Goal: Task Accomplishment & Management: Manage account settings

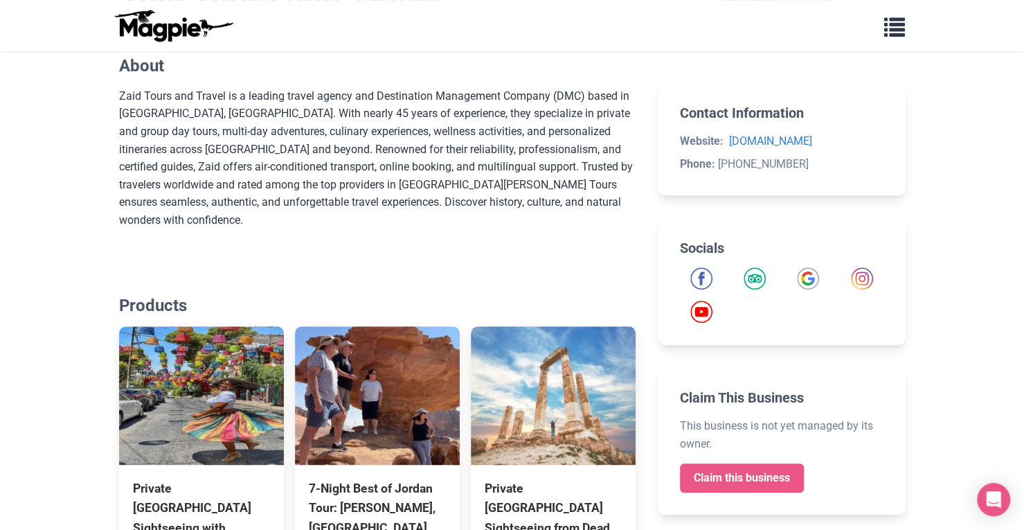
scroll to position [336, 0]
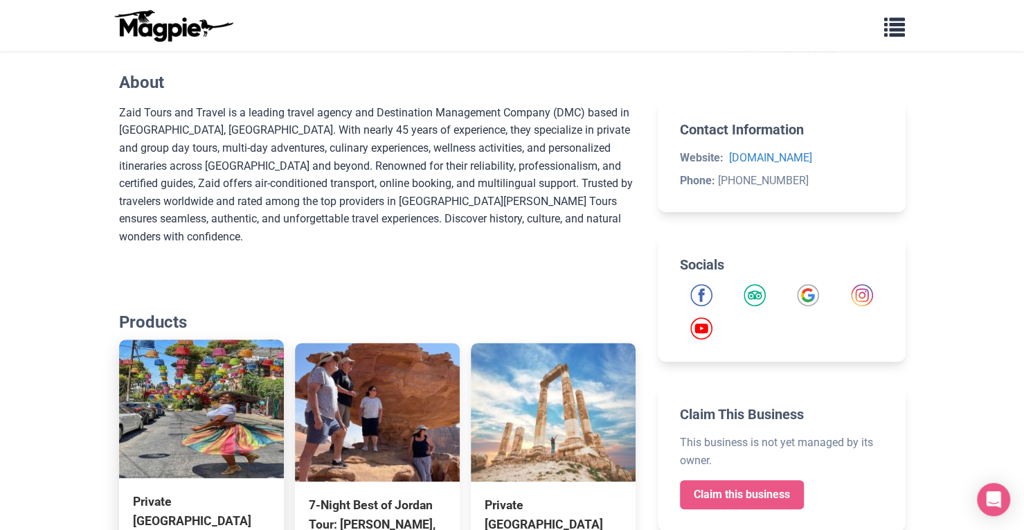
click at [191, 398] on img at bounding box center [201, 408] width 165 height 138
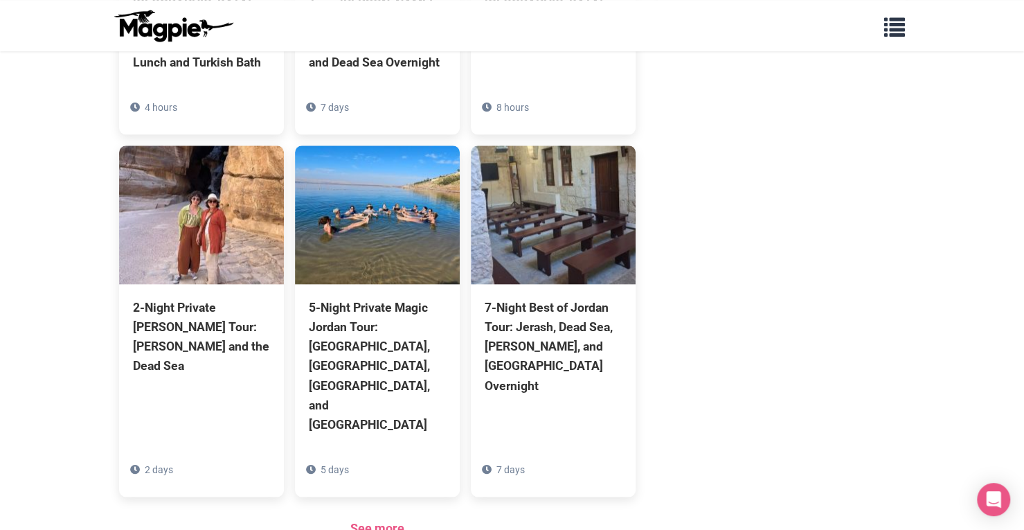
scroll to position [870, 0]
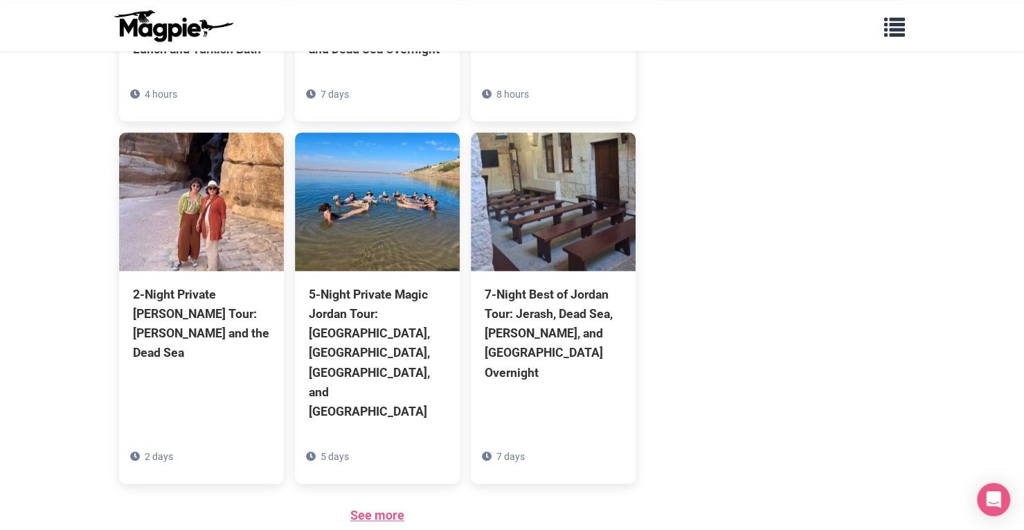
click at [377, 507] on link "See more" at bounding box center [377, 514] width 54 height 15
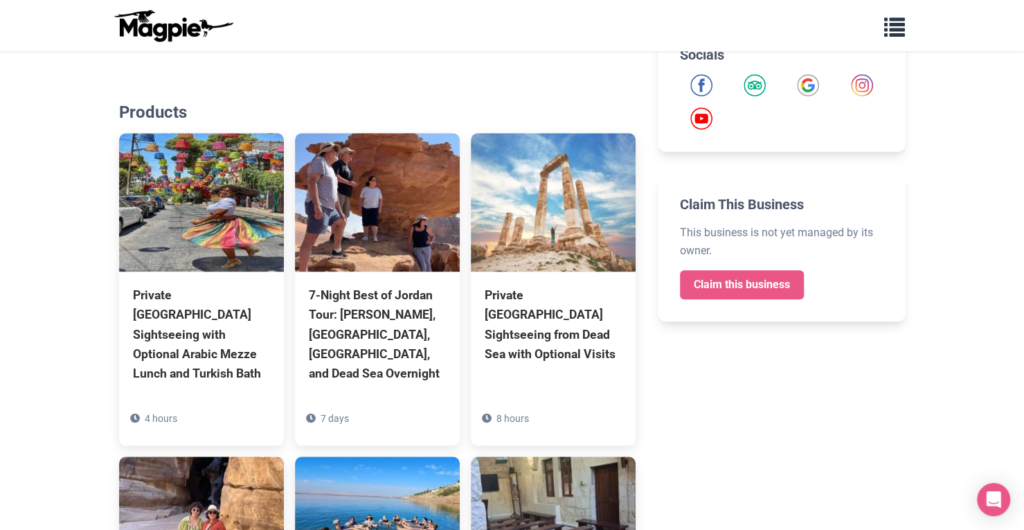
scroll to position [554, 0]
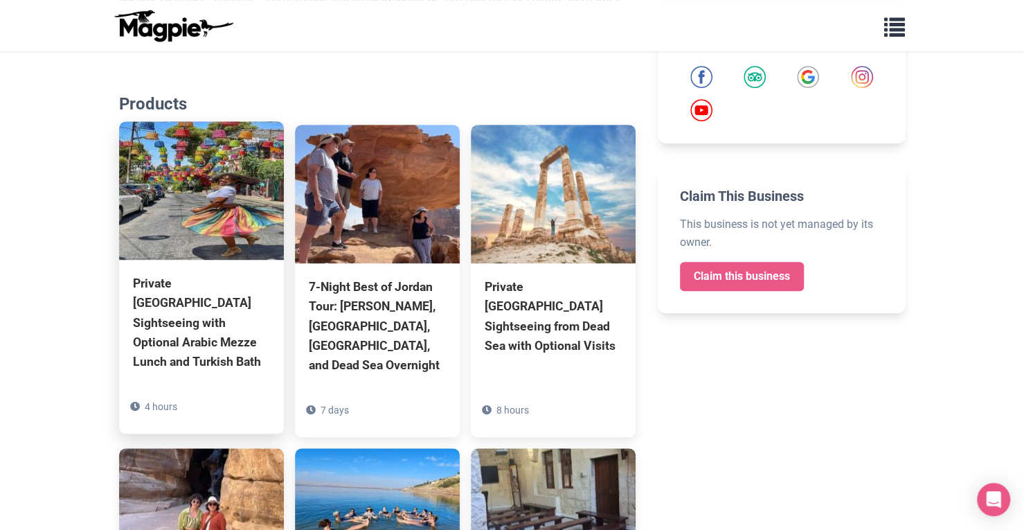
click at [168, 219] on img at bounding box center [201, 190] width 165 height 138
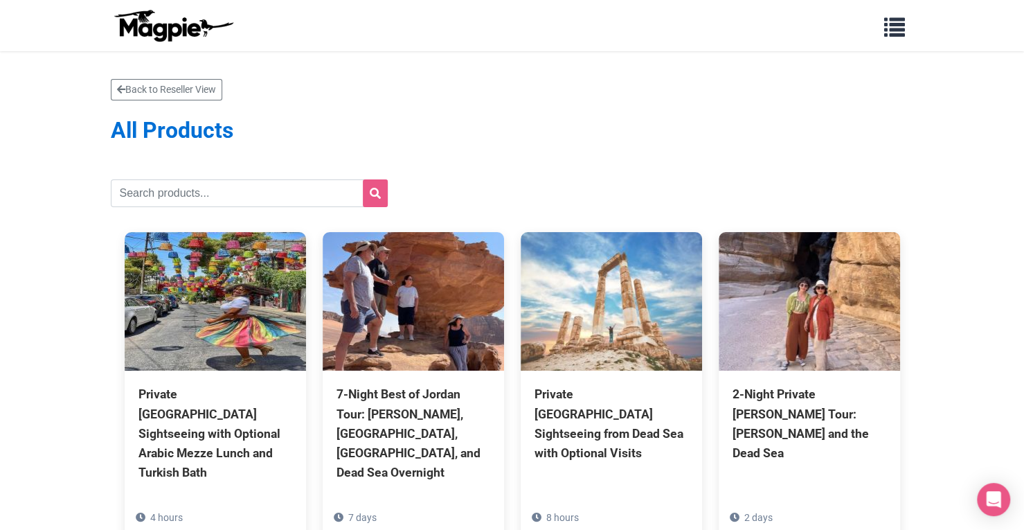
drag, startPoint x: 399, startPoint y: 135, endPoint x: 450, endPoint y: 145, distance: 51.6
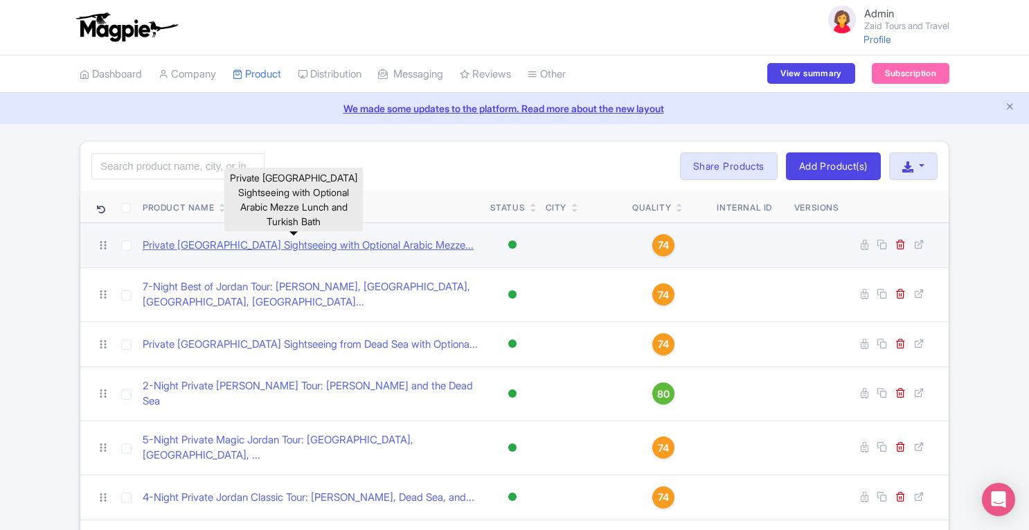
click at [209, 249] on link "Private [GEOGRAPHIC_DATA] Sightseeing with Optional Arabic Mezze..." at bounding box center [308, 245] width 331 height 16
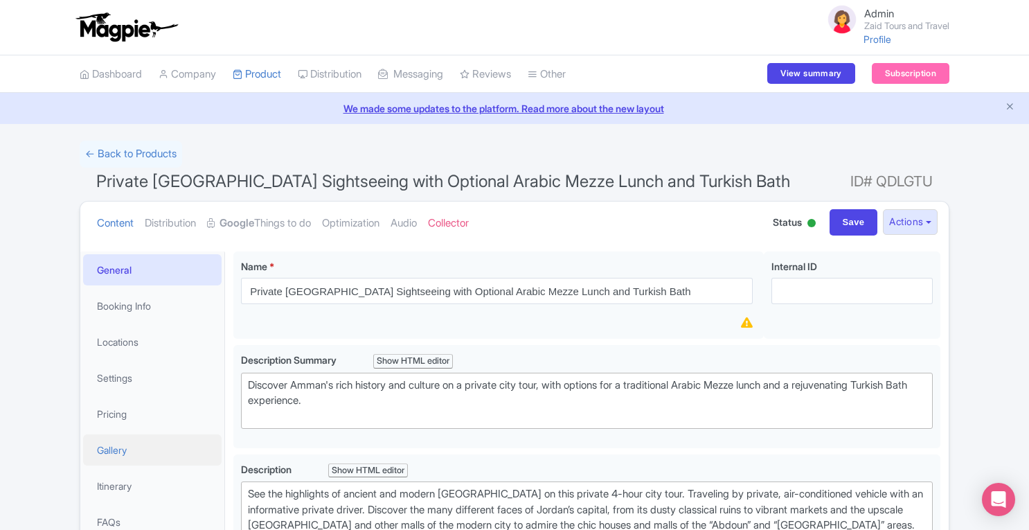
click at [138, 442] on link "Gallery" at bounding box center [152, 449] width 138 height 31
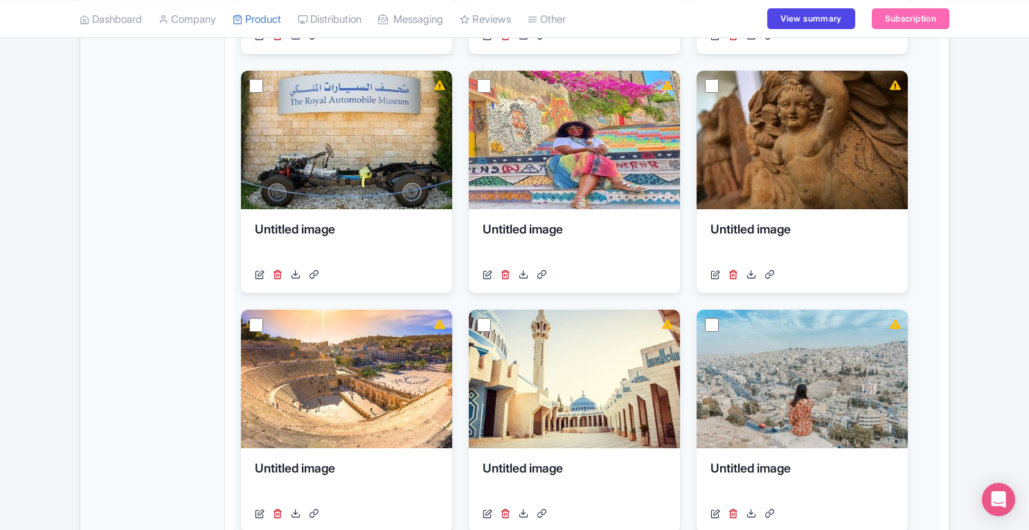
scroll to position [734, 0]
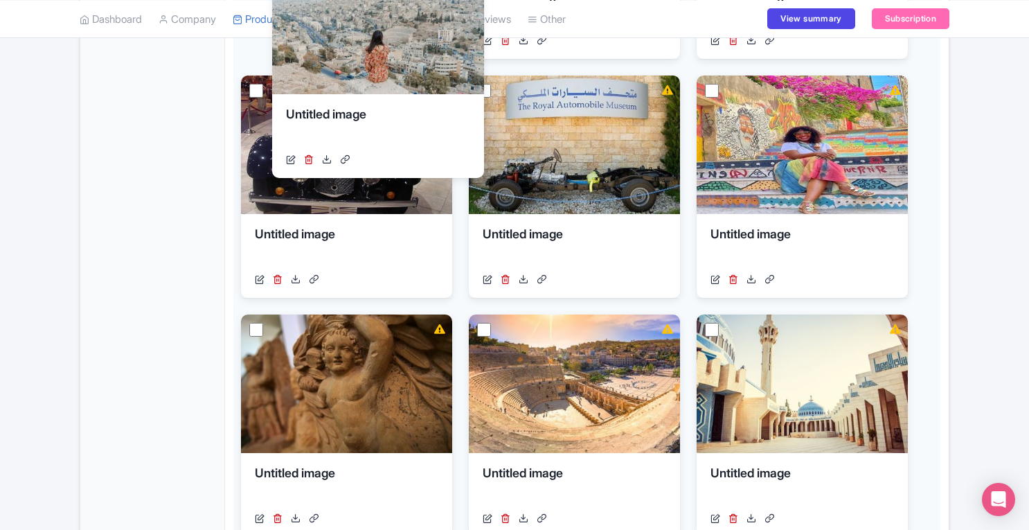
drag, startPoint x: 808, startPoint y: 390, endPoint x: 384, endPoint y: 31, distance: 555.1
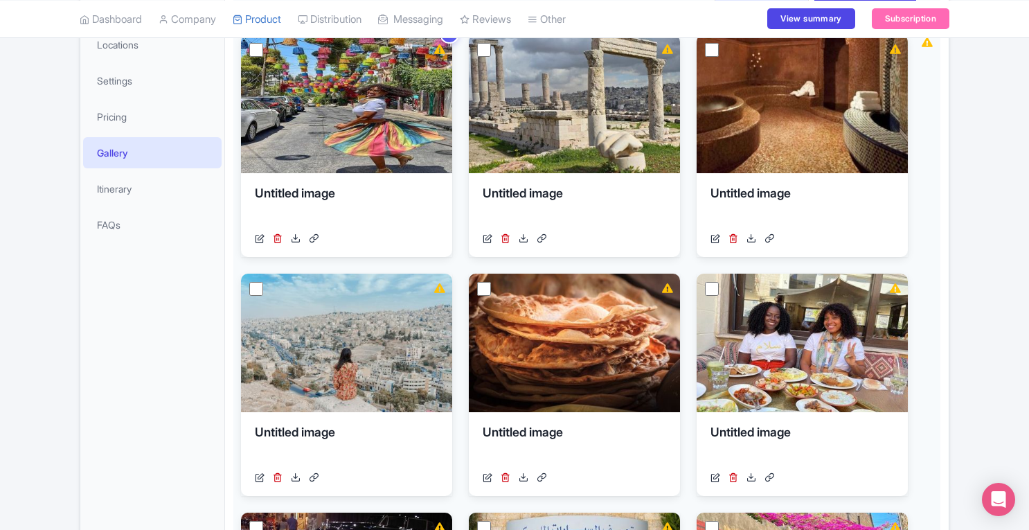
scroll to position [299, 0]
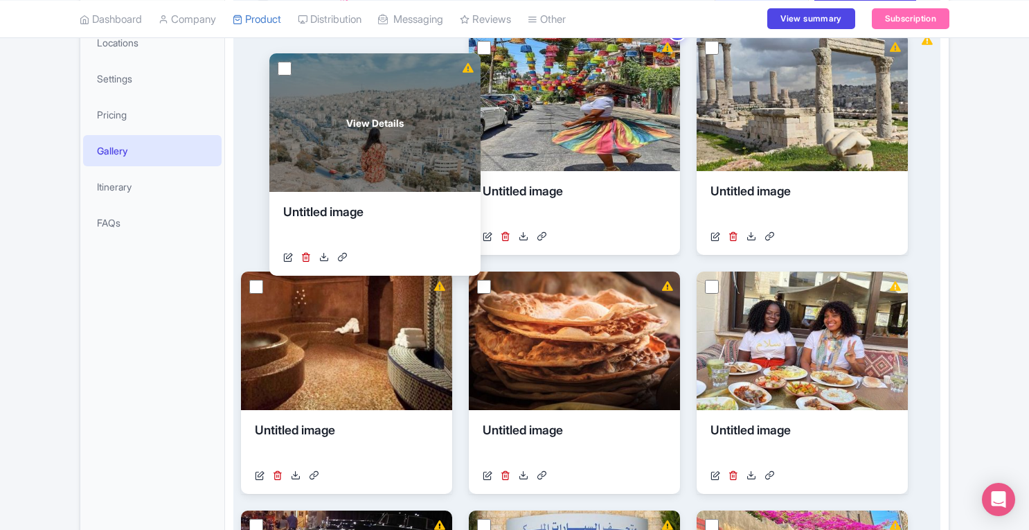
drag, startPoint x: 345, startPoint y: 323, endPoint x: 374, endPoint y: 107, distance: 218.6
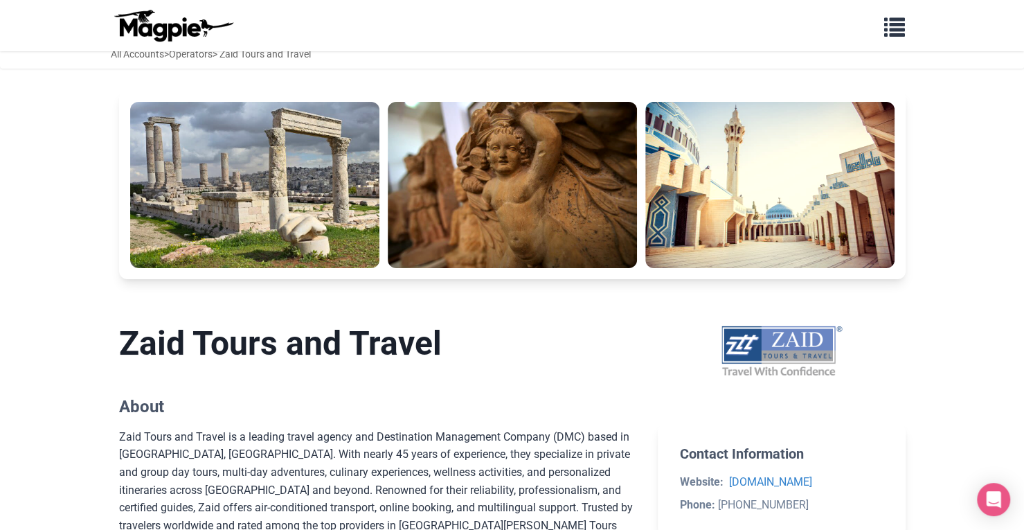
scroll to position [3, 0]
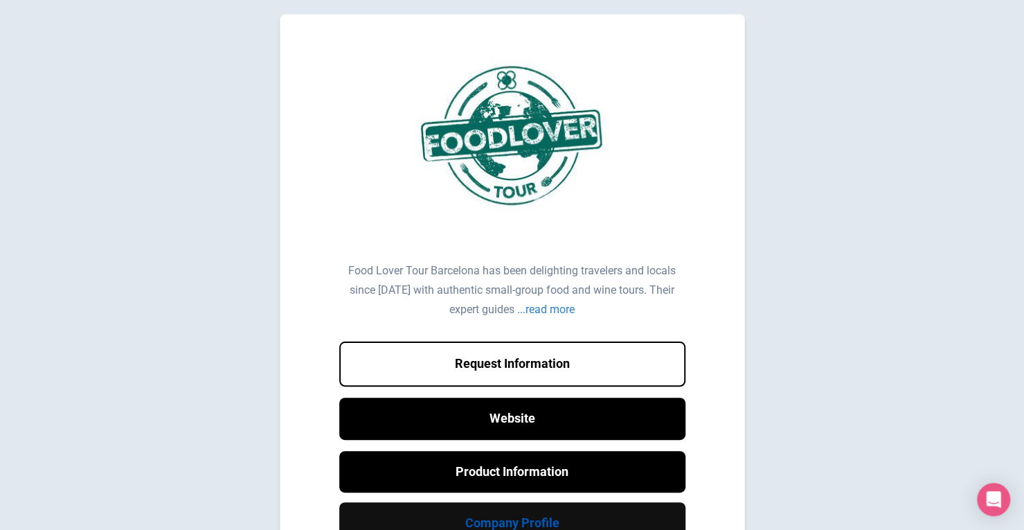
click at [500, 510] on link "Company Profile" at bounding box center [512, 523] width 346 height 42
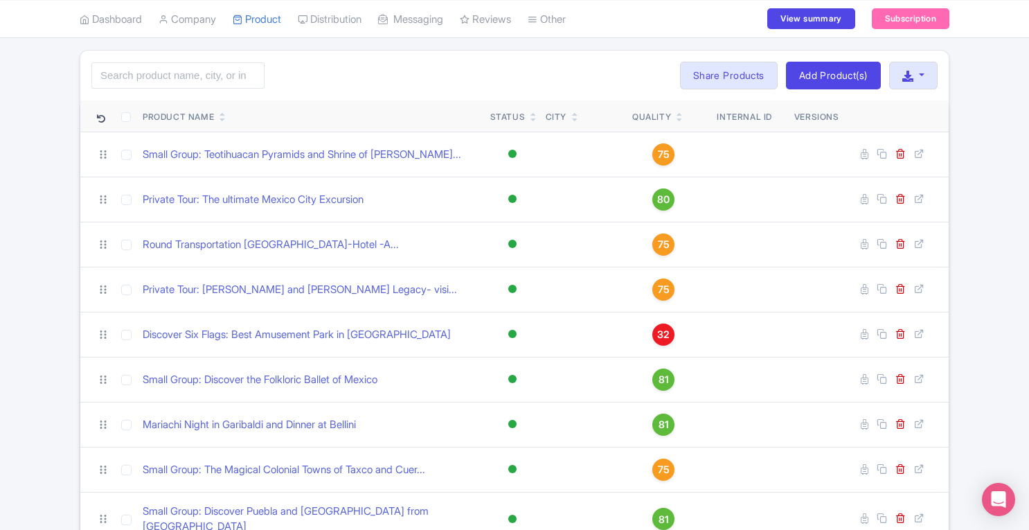
scroll to position [84, 0]
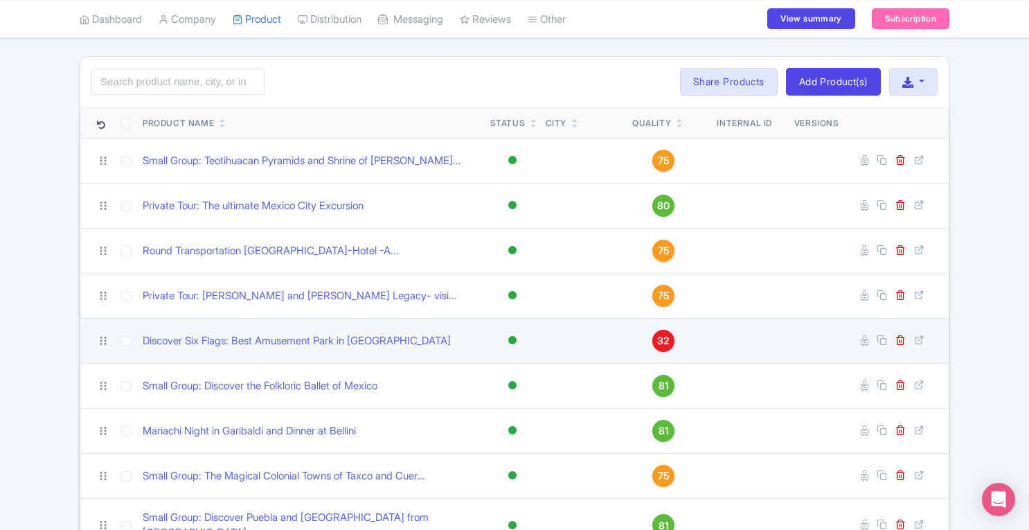
click at [668, 341] on span "32" at bounding box center [663, 340] width 12 height 15
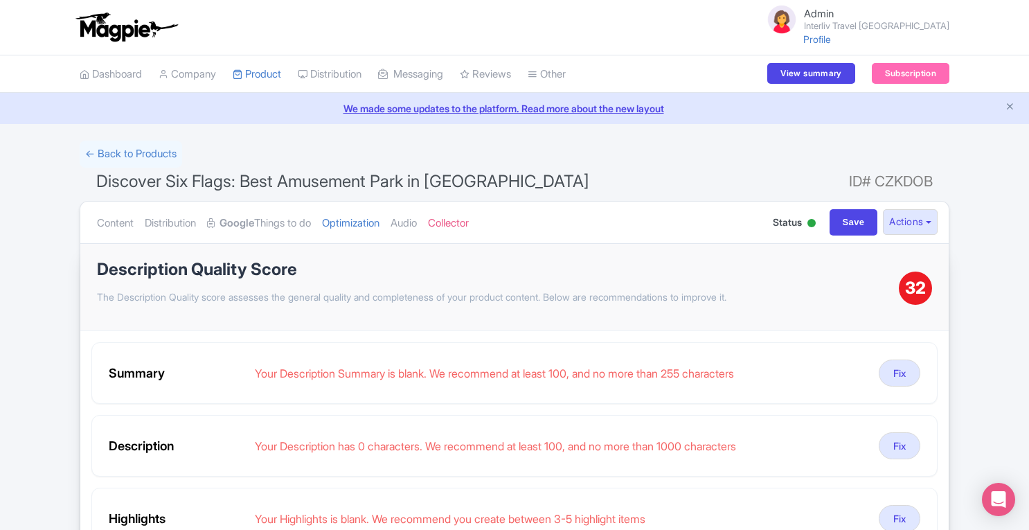
click at [824, 233] on div "Save" at bounding box center [854, 222] width 60 height 26
click at [839, 216] on input "Save" at bounding box center [853, 222] width 48 height 26
type input "Saving..."
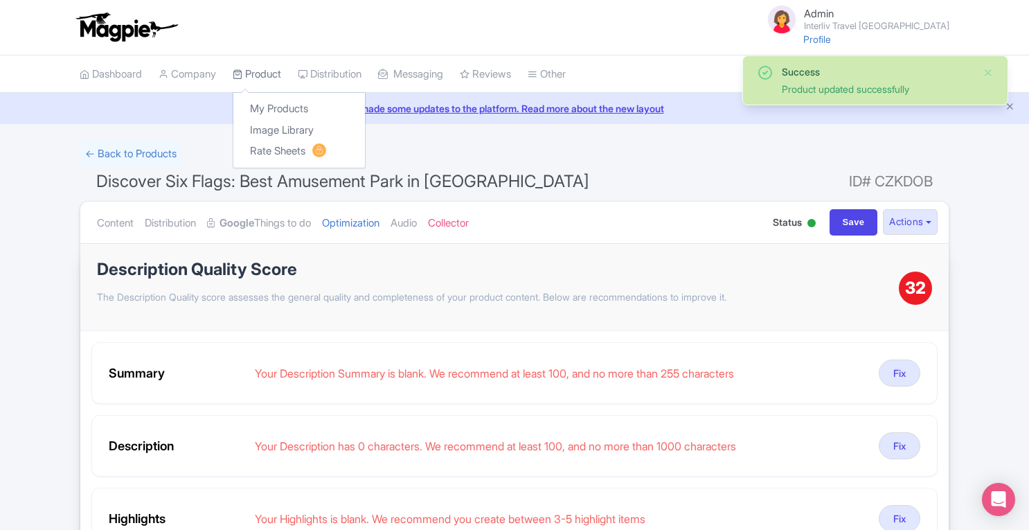
click at [269, 75] on link "Product" at bounding box center [257, 74] width 48 height 38
